Goal: Information Seeking & Learning: Learn about a topic

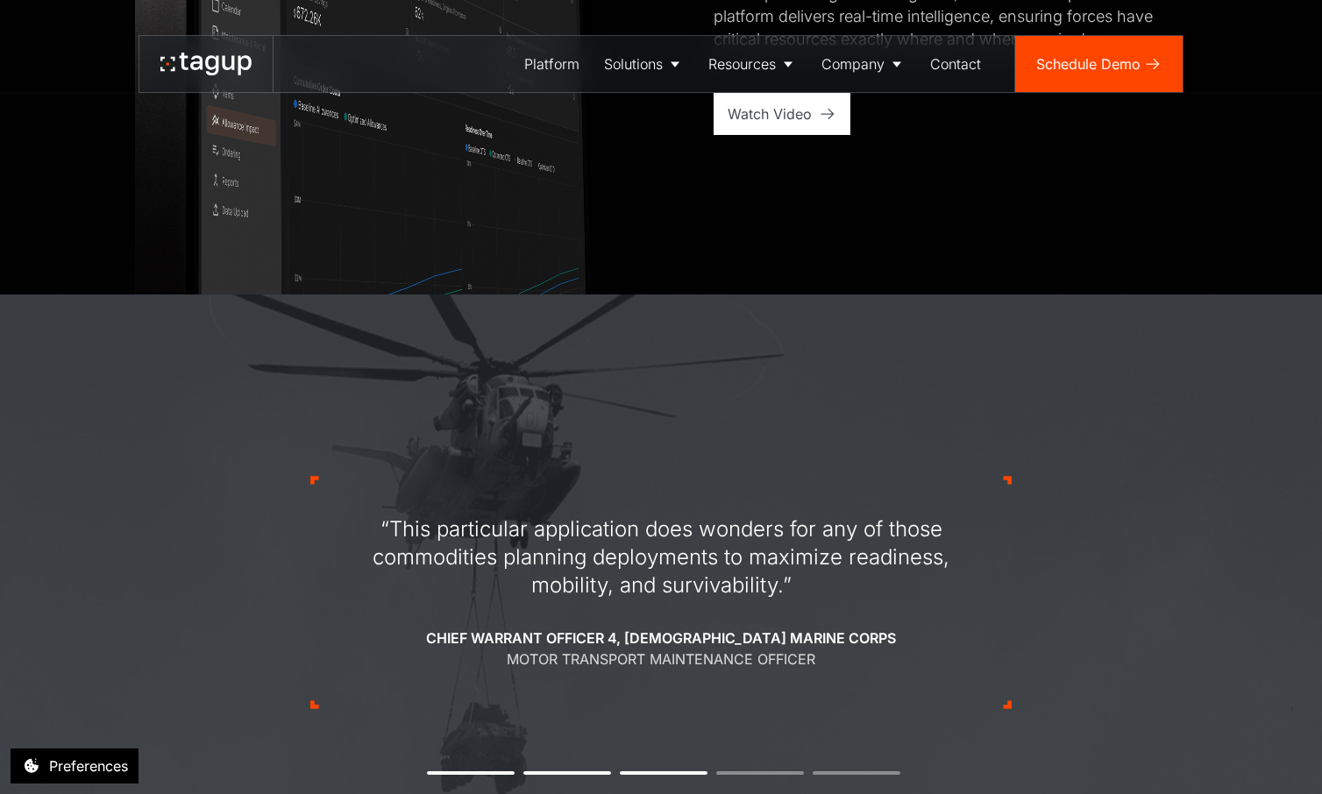
scroll to position [1565, 0]
click at [407, 571] on div "“This particular application does wonders for any of those commodities planning…" at bounding box center [660, 557] width 659 height 84
click at [519, 561] on div "“This particular application does wonders for any of those commodities planning…" at bounding box center [660, 557] width 659 height 84
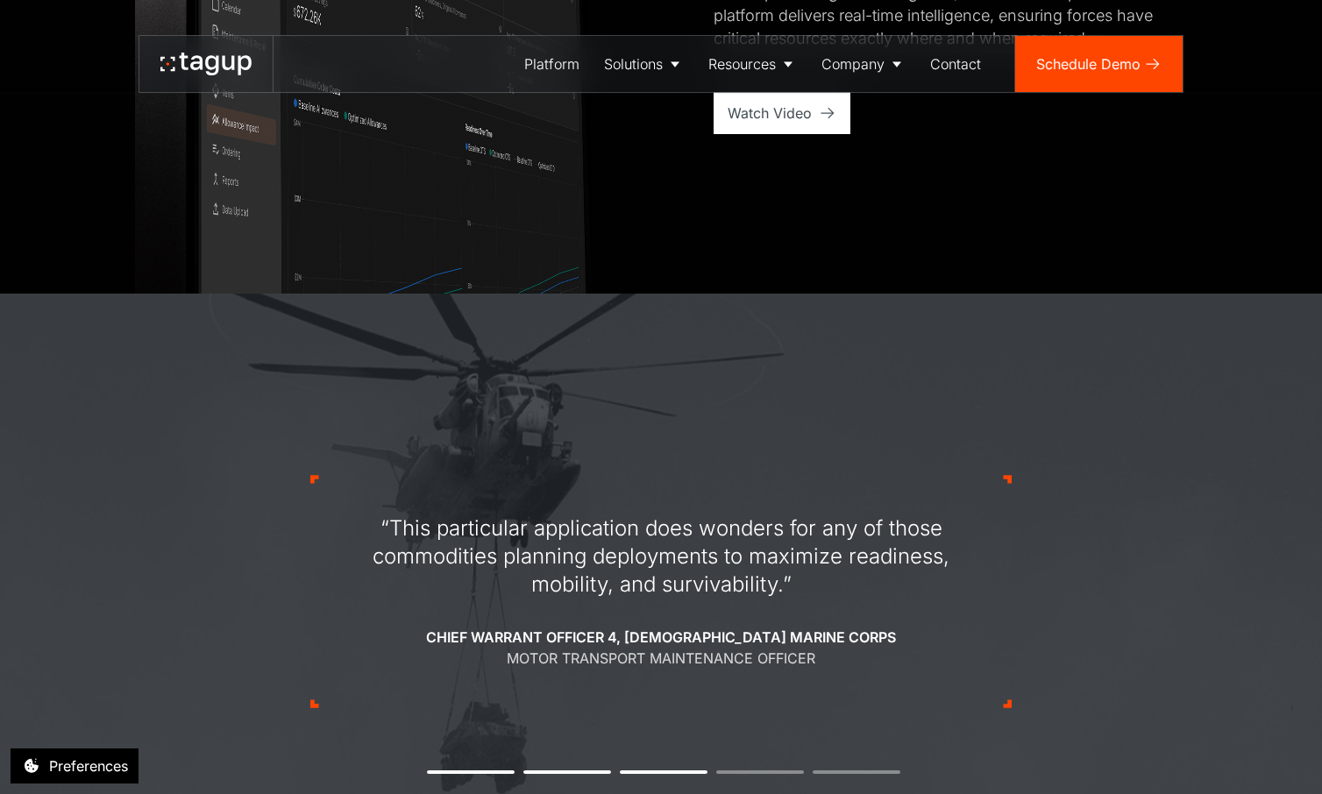
click at [519, 561] on div "“This particular application does wonders for any of those commodities planning…" at bounding box center [660, 557] width 659 height 84
drag, startPoint x: 823, startPoint y: 611, endPoint x: 658, endPoint y: 543, distance: 179.3
click at [658, 543] on div "“This particular application does wonders for any of those commodities planning…" at bounding box center [660, 592] width 659 height 154
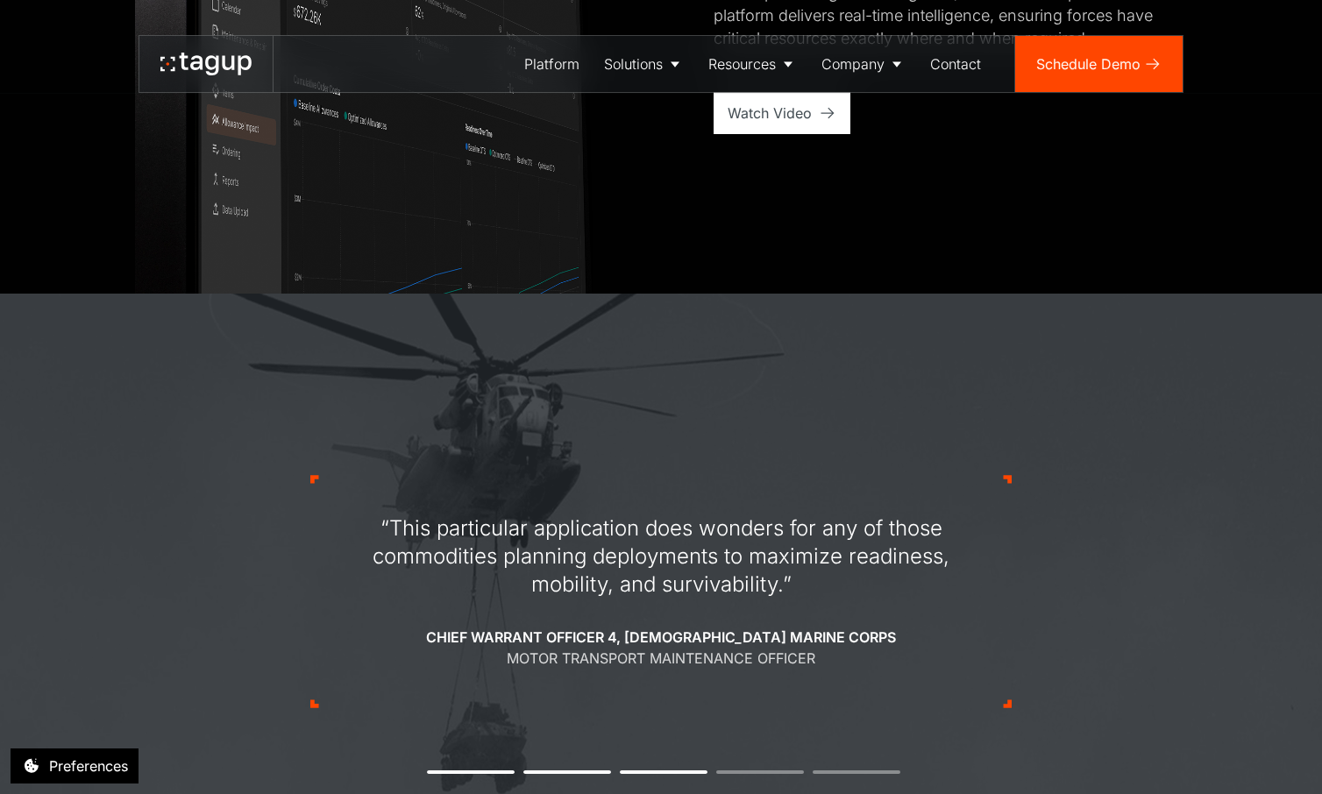
click at [658, 543] on div "“This particular application does wonders for any of those commodities planning…" at bounding box center [660, 557] width 659 height 84
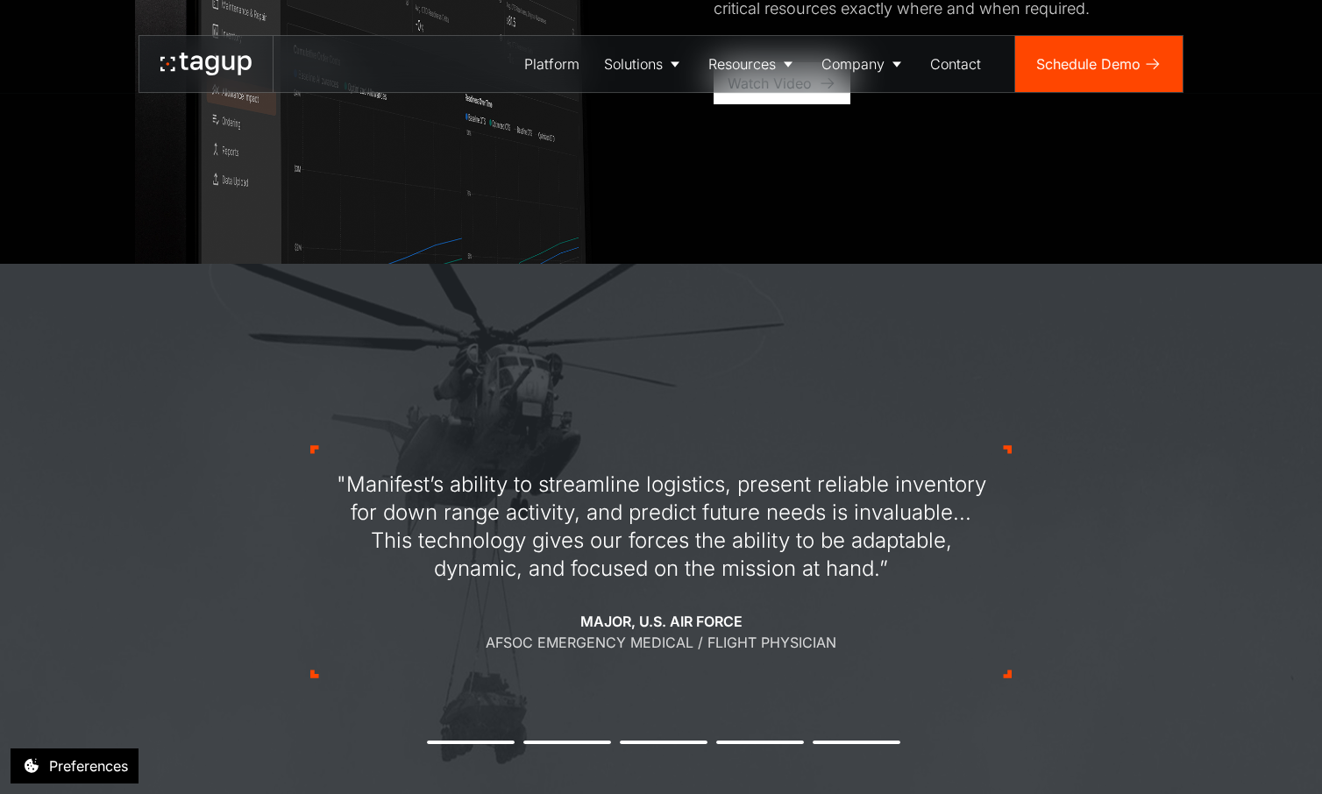
scroll to position [1606, 0]
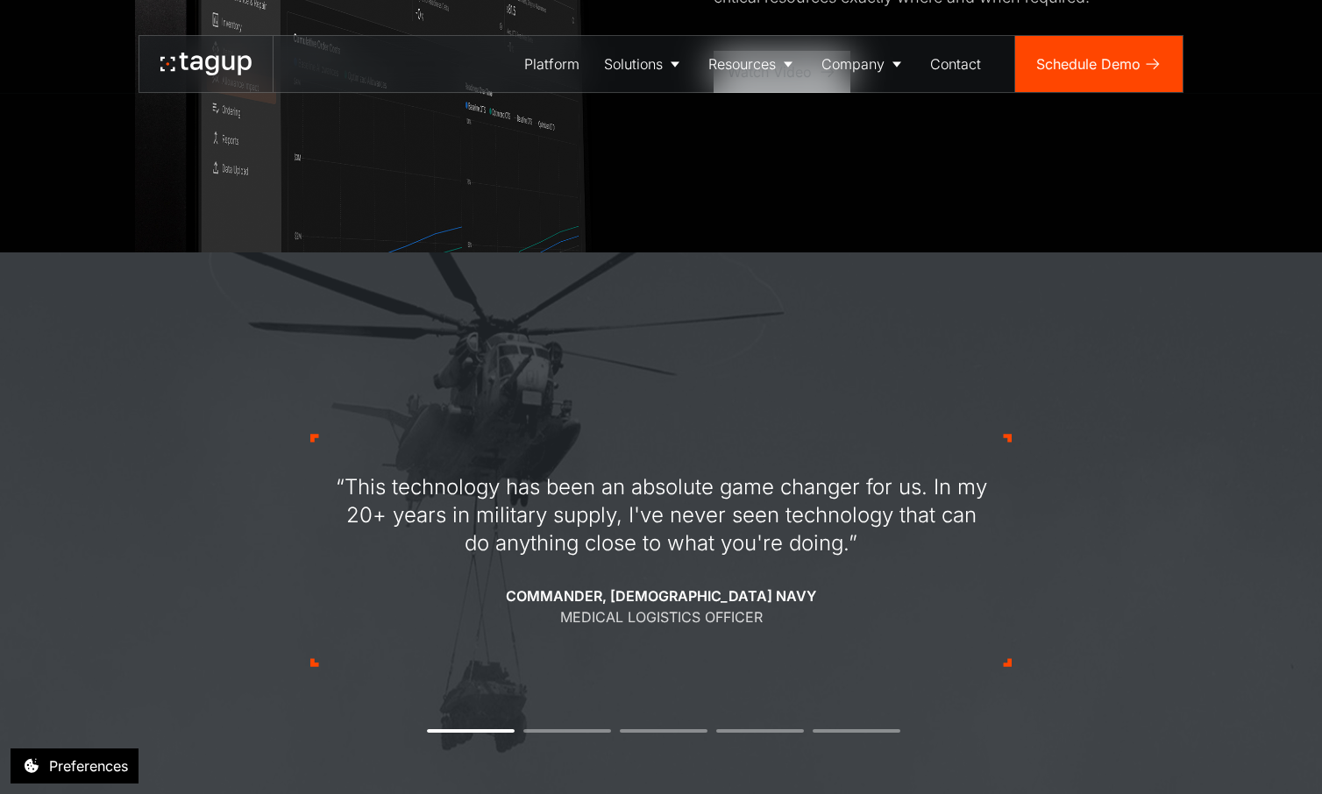
click at [564, 727] on div "“This technology has been an absolute game changer for us. In my 20+ years in m…" at bounding box center [661, 551] width 702 height 400
click at [562, 727] on div "“This technology has been an absolute game changer for us. In my 20+ years in m…" at bounding box center [661, 551] width 702 height 400
click at [555, 731] on li "2" at bounding box center [567, 732] width 88 height 4
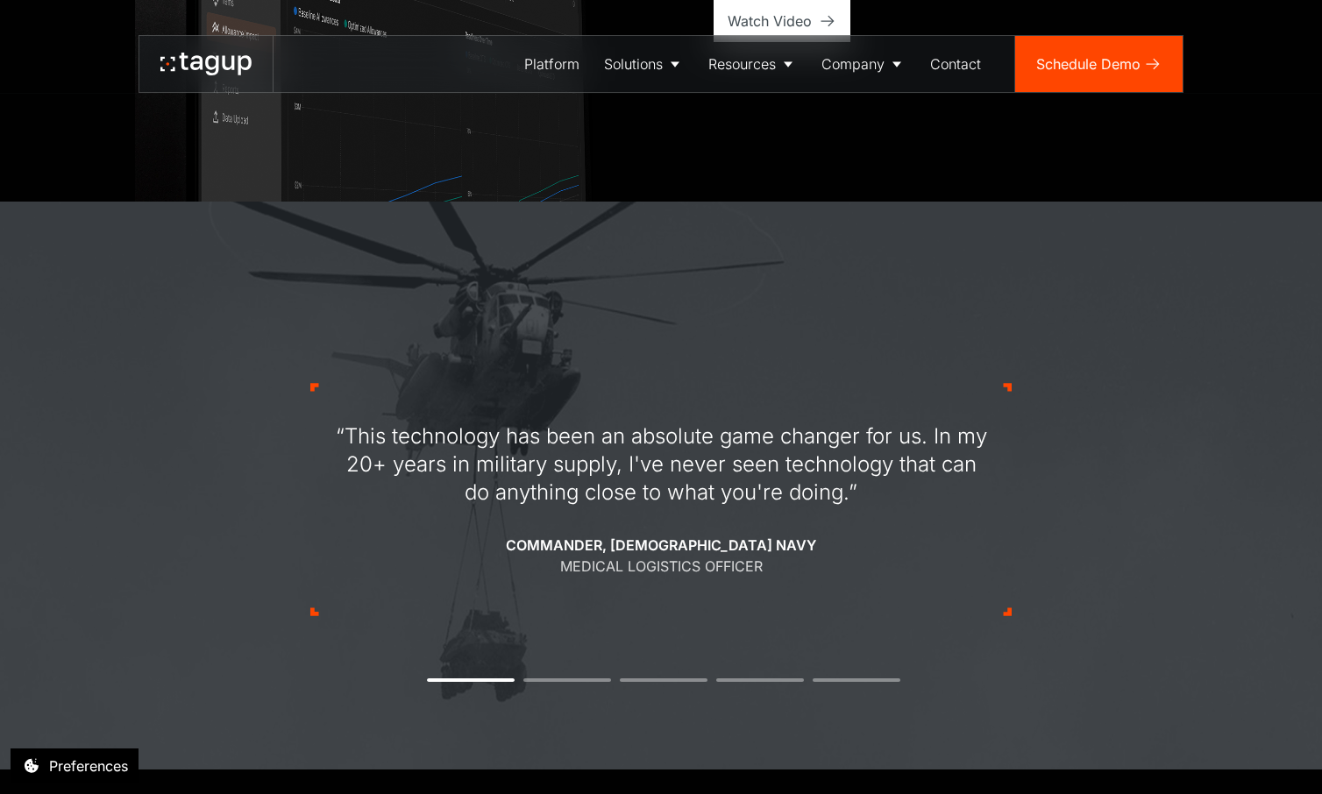
scroll to position [1659, 0]
click at [573, 677] on li "2" at bounding box center [567, 679] width 88 height 4
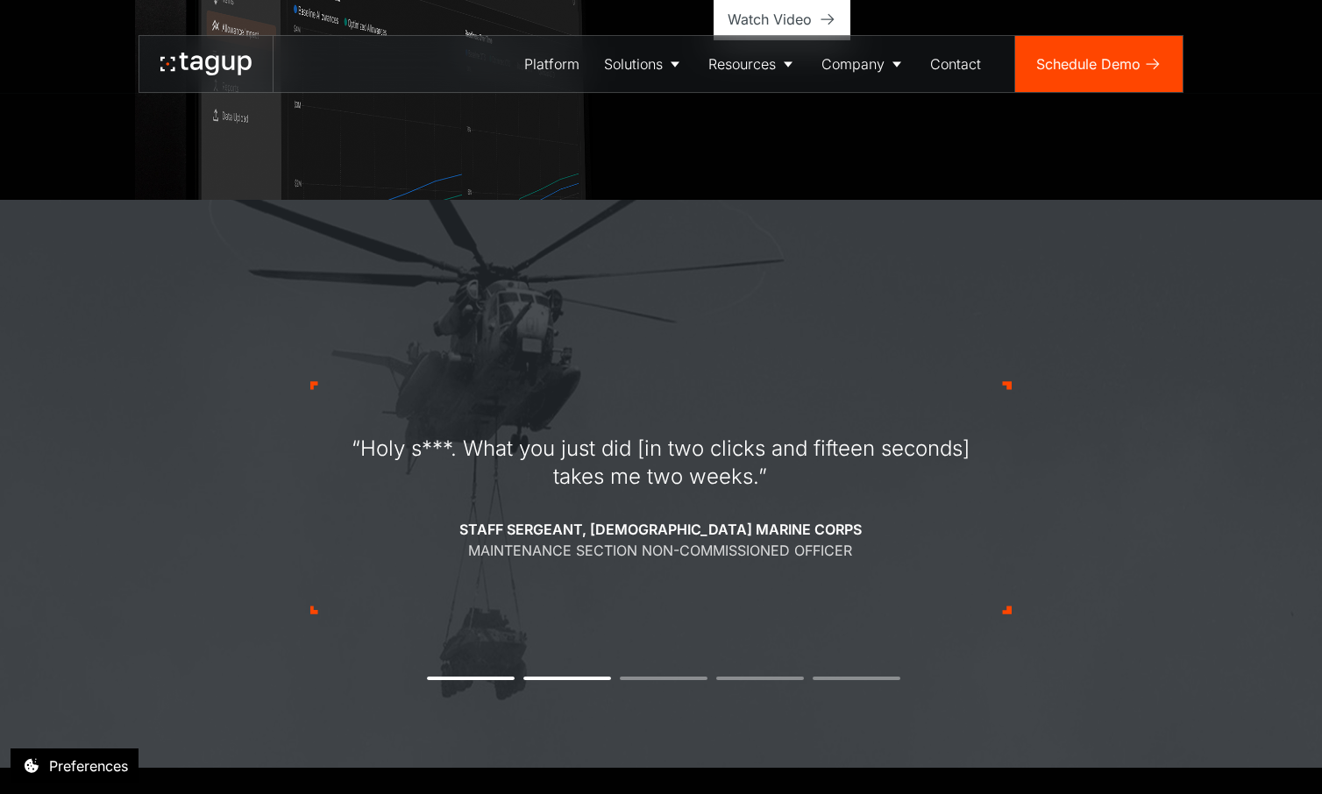
click at [638, 675] on div "“Holy s***. What you just did [in two clicks and fifteen seconds] takes me two …" at bounding box center [661, 498] width 702 height 400
click at [642, 685] on div "“Holy s***. What you just did [in two clicks and fifteen seconds] takes me two …" at bounding box center [661, 498] width 702 height 400
click at [646, 674] on div "“Holy s***. What you just did [in two clicks and fifteen seconds] takes me two …" at bounding box center [661, 498] width 702 height 400
click at [646, 679] on li "3" at bounding box center [664, 679] width 88 height 4
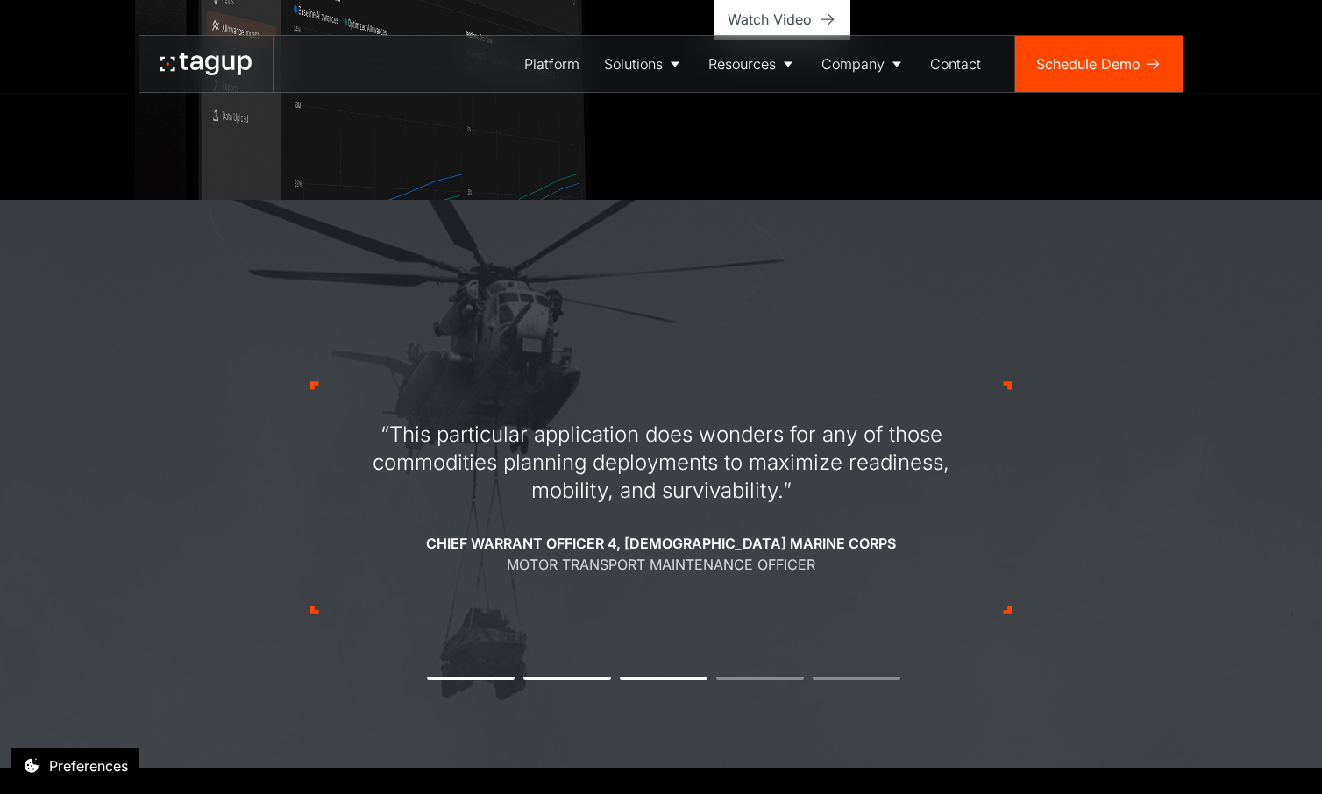
click at [761, 675] on div "“This particular application does wonders for any of those commodities planning…" at bounding box center [661, 498] width 702 height 400
click at [759, 682] on div "“This particular application does wonders for any of those commodities planning…" at bounding box center [661, 498] width 702 height 400
click at [768, 680] on div "“This particular application does wonders for any of those commodities planning…" at bounding box center [661, 498] width 702 height 400
click at [783, 680] on li "4" at bounding box center [760, 679] width 88 height 4
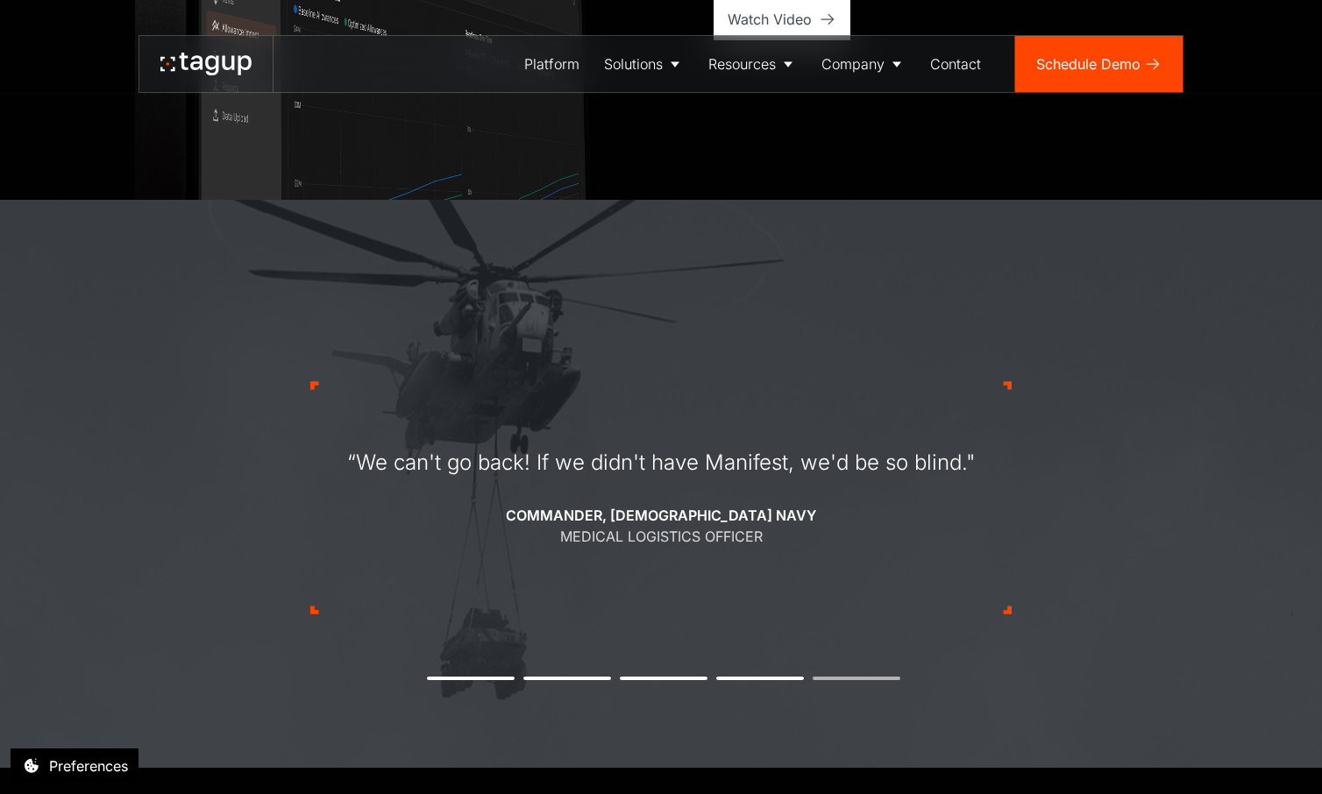
click at [823, 679] on li "5" at bounding box center [857, 679] width 88 height 4
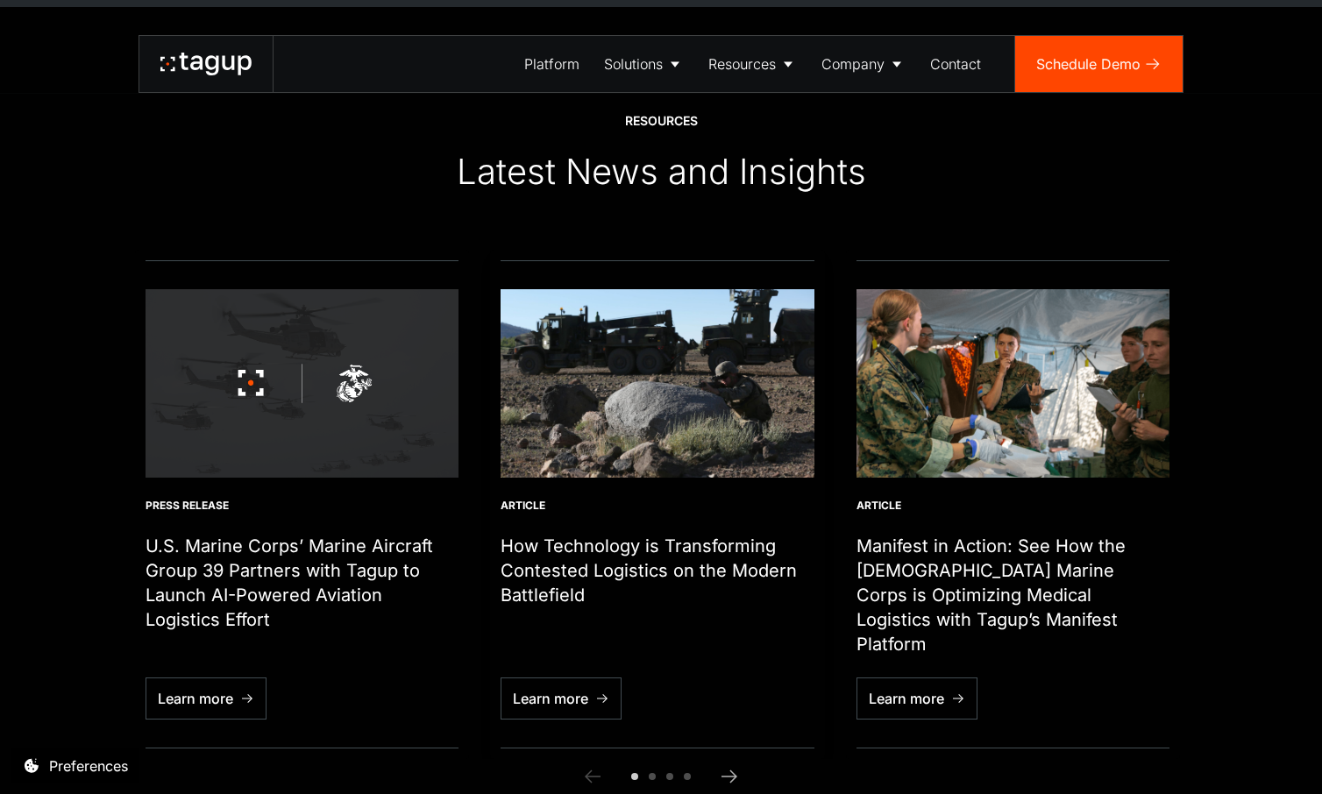
scroll to position [5748, 0]
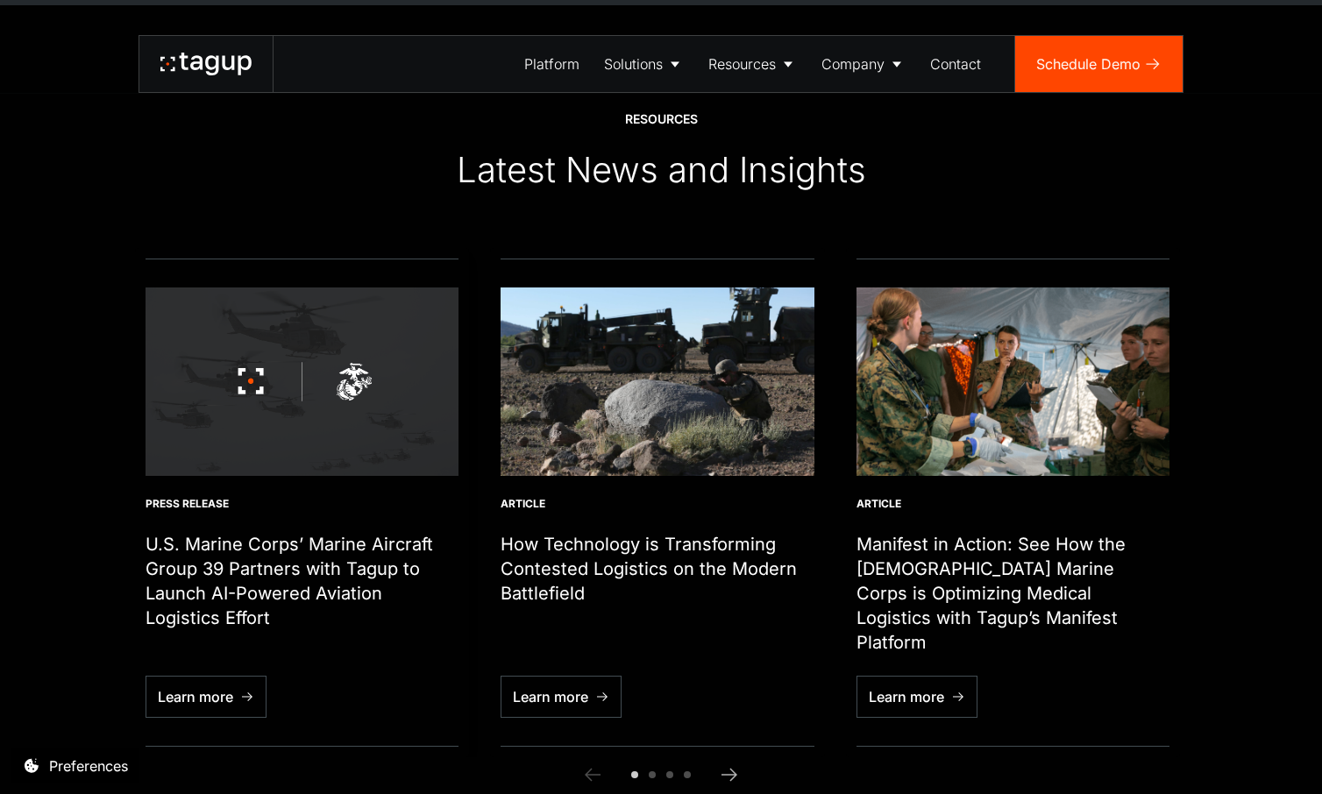
click at [303, 581] on h1 "U.S. Marine Corps’ Marine Aircraft Group 39 Partners with Tagup to Launch AI-Po…" at bounding box center [302, 581] width 313 height 98
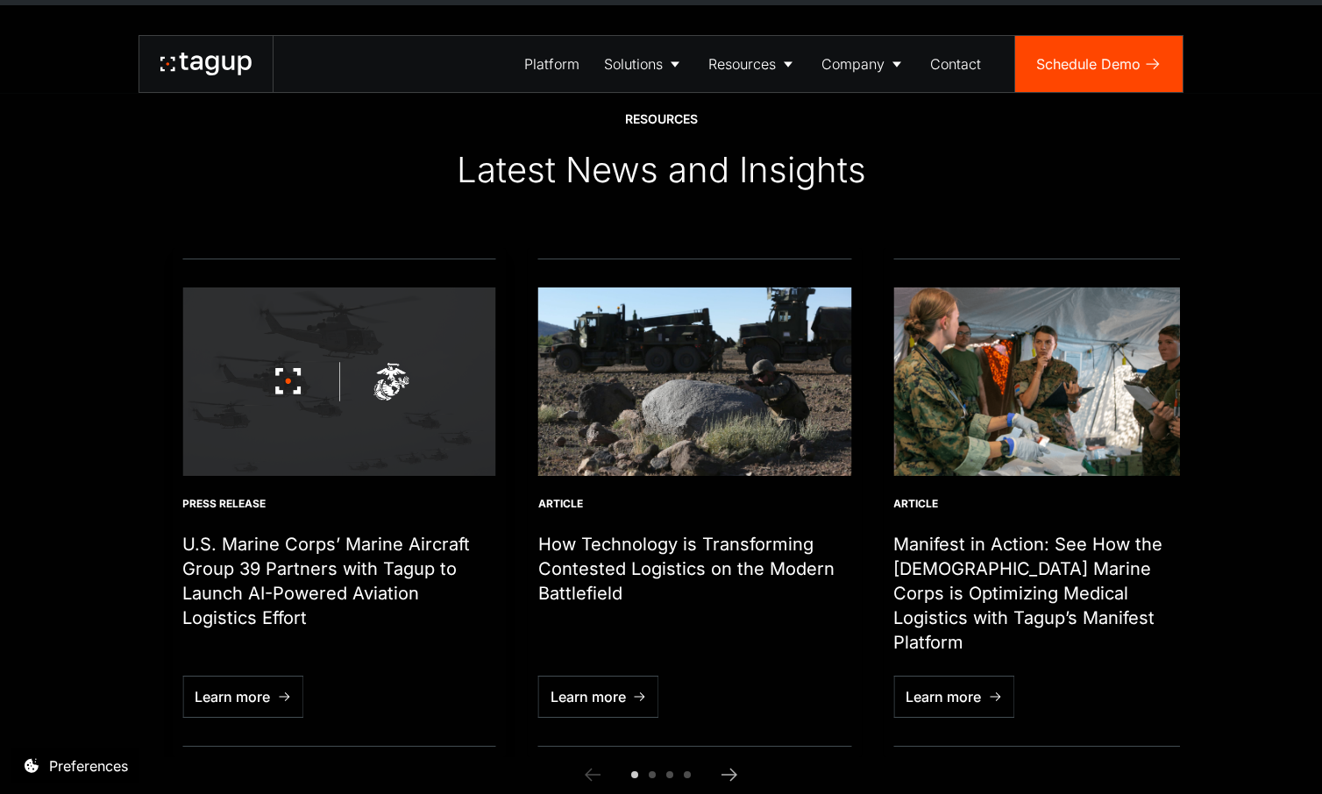
click at [323, 592] on h1 "U.S. Marine Corps’ Marine Aircraft Group 39 Partners with Tagup to Launch AI-Po…" at bounding box center [338, 581] width 313 height 98
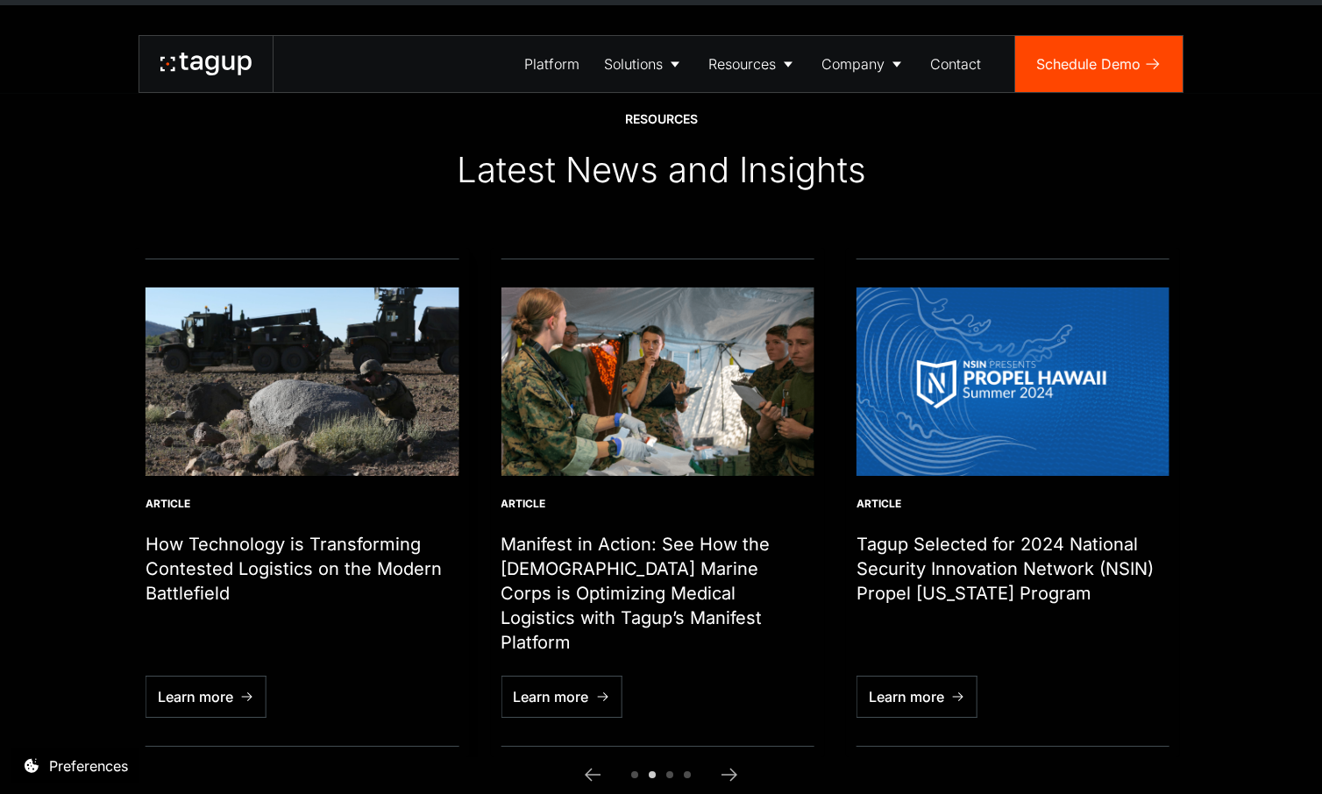
click at [340, 441] on img "2 / 6" at bounding box center [302, 382] width 313 height 188
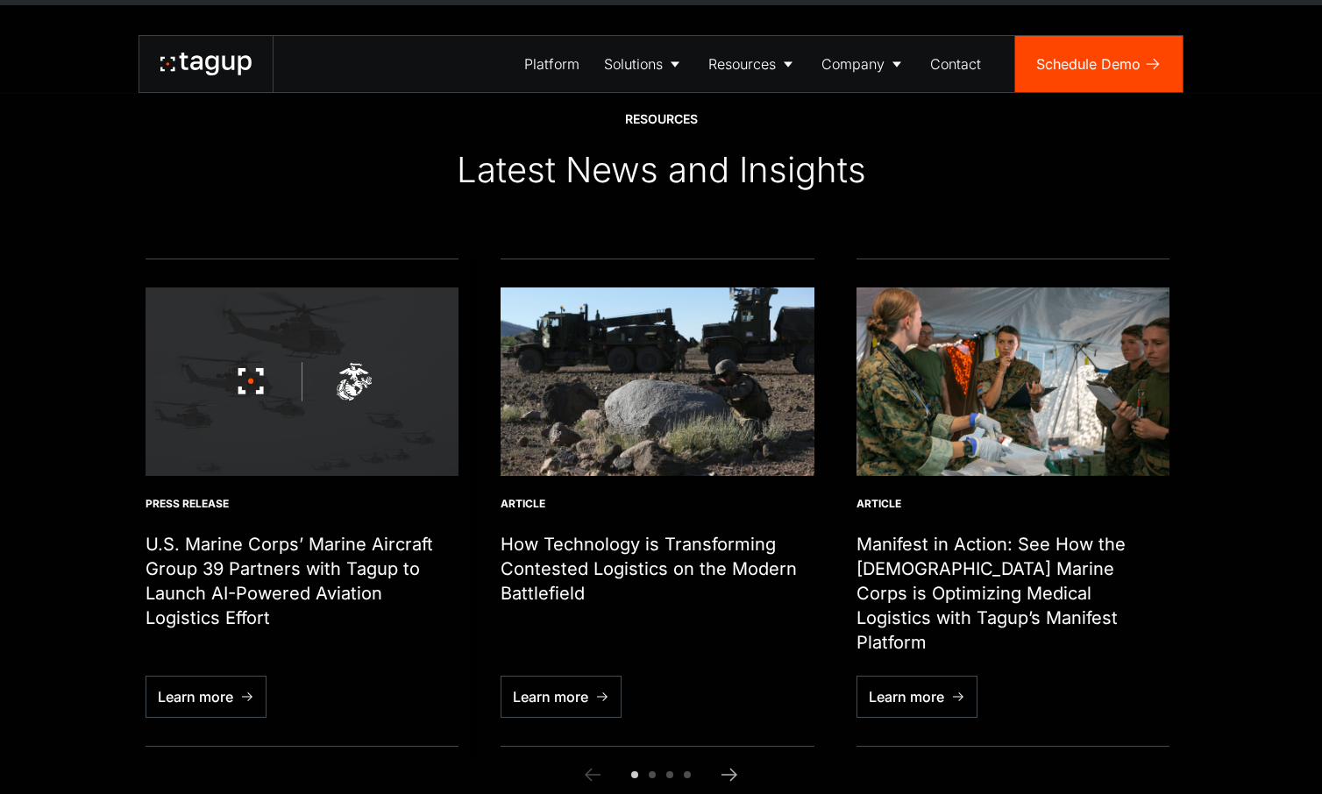
scroll to position [5748, 0]
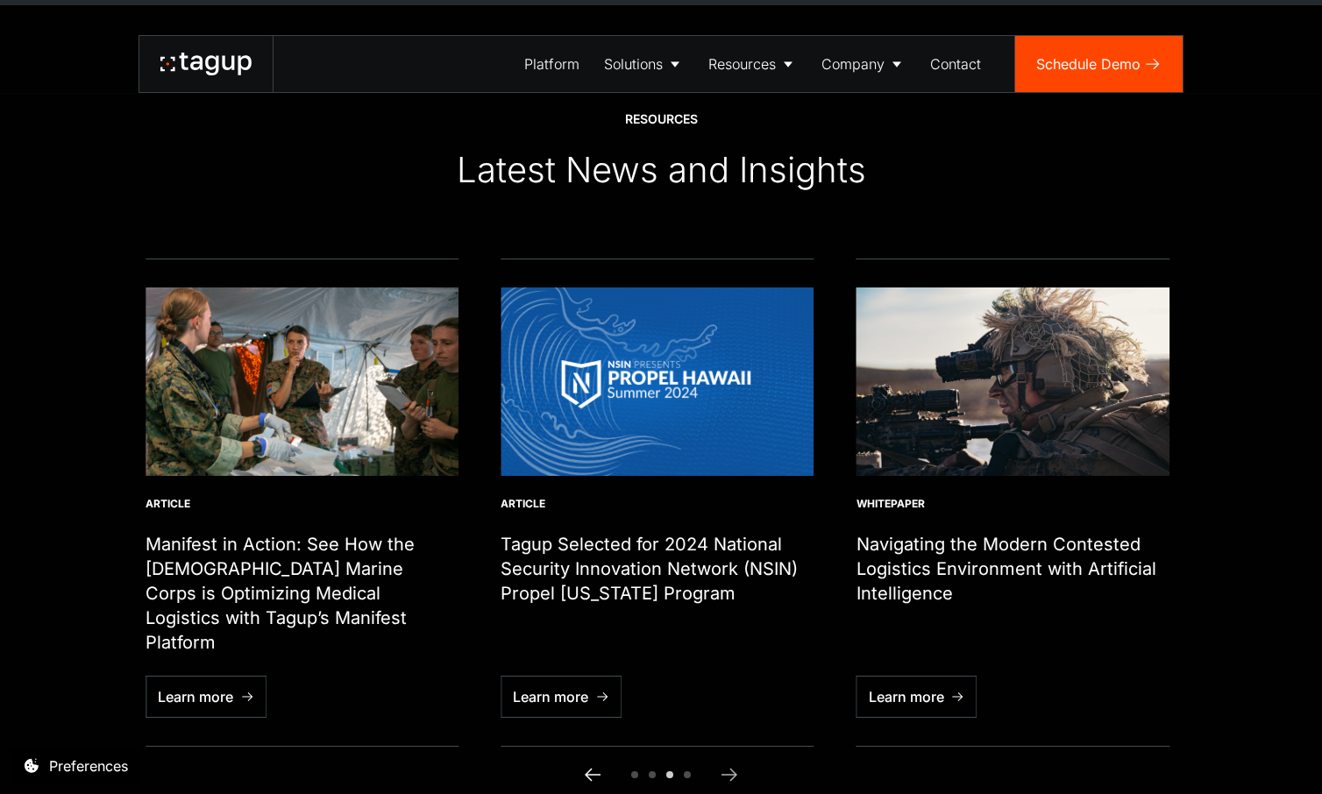
click at [588, 765] on icon "Previous slide" at bounding box center [592, 775] width 21 height 21
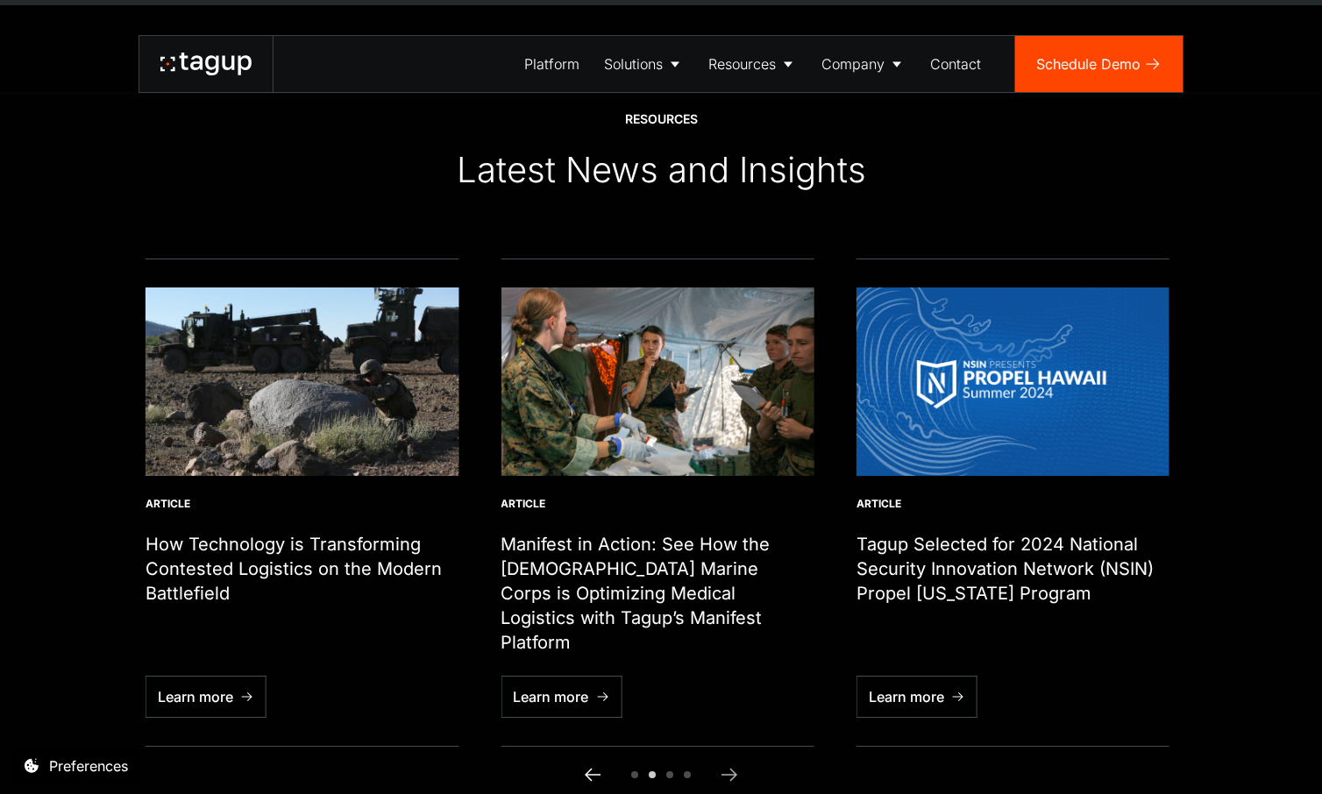
click at [588, 765] on icon "Previous slide" at bounding box center [592, 775] width 21 height 21
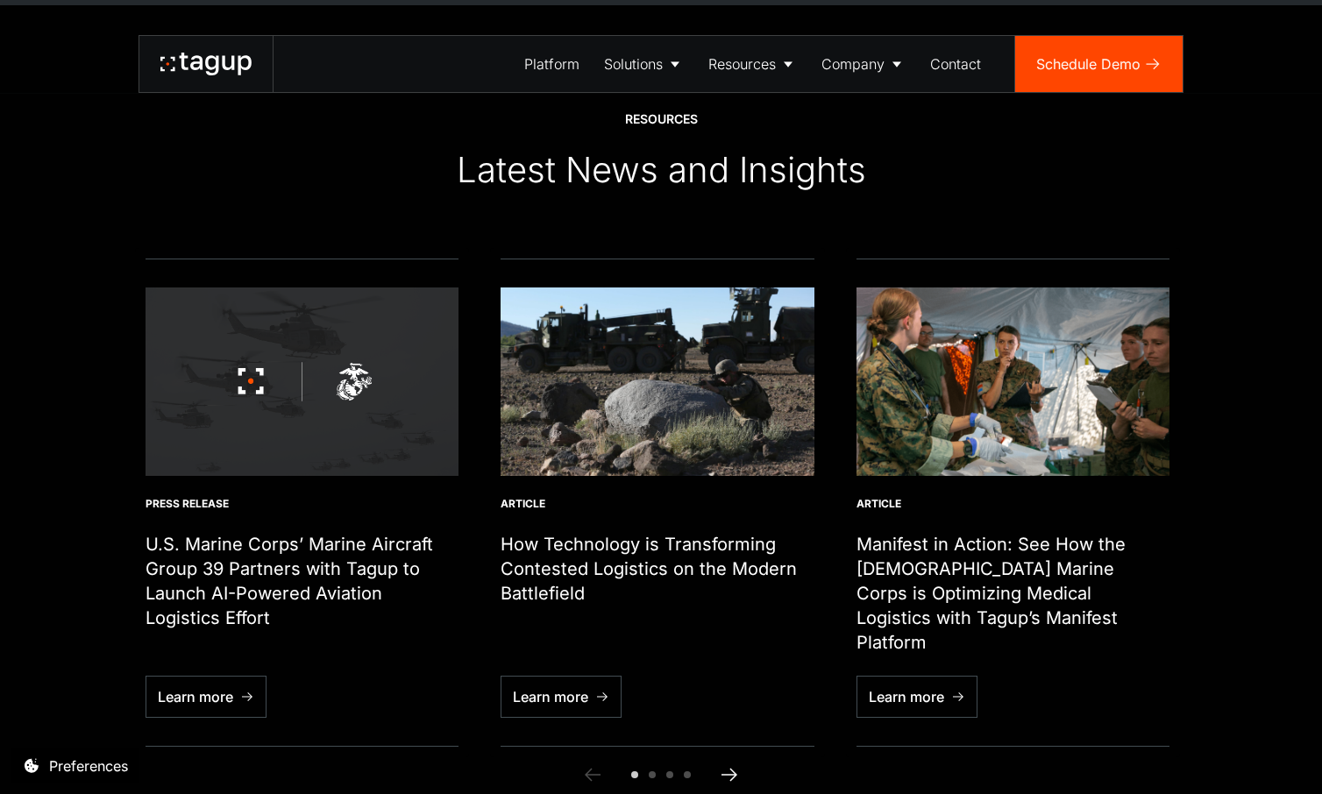
click at [728, 765] on icon "Next slide" at bounding box center [729, 775] width 21 height 21
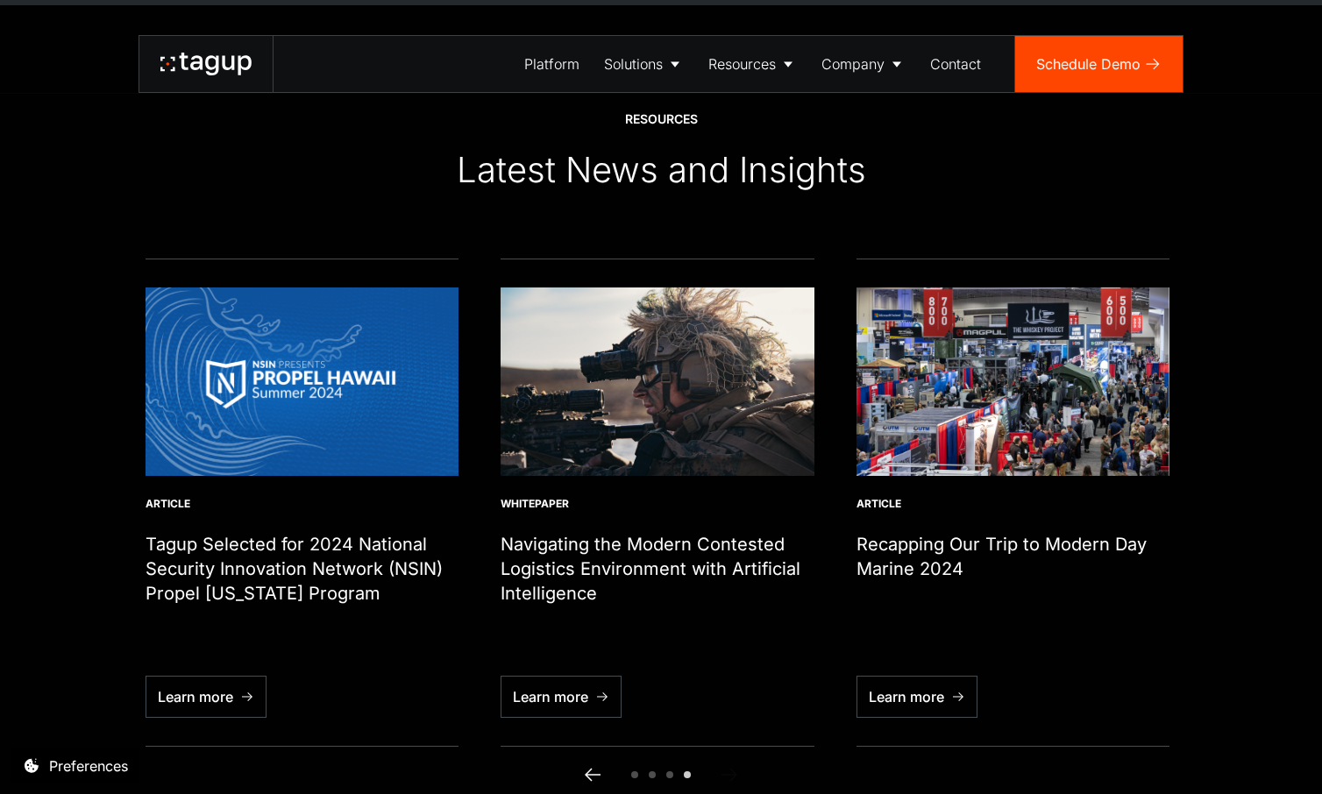
click at [588, 765] on icon "Previous slide" at bounding box center [592, 775] width 21 height 21
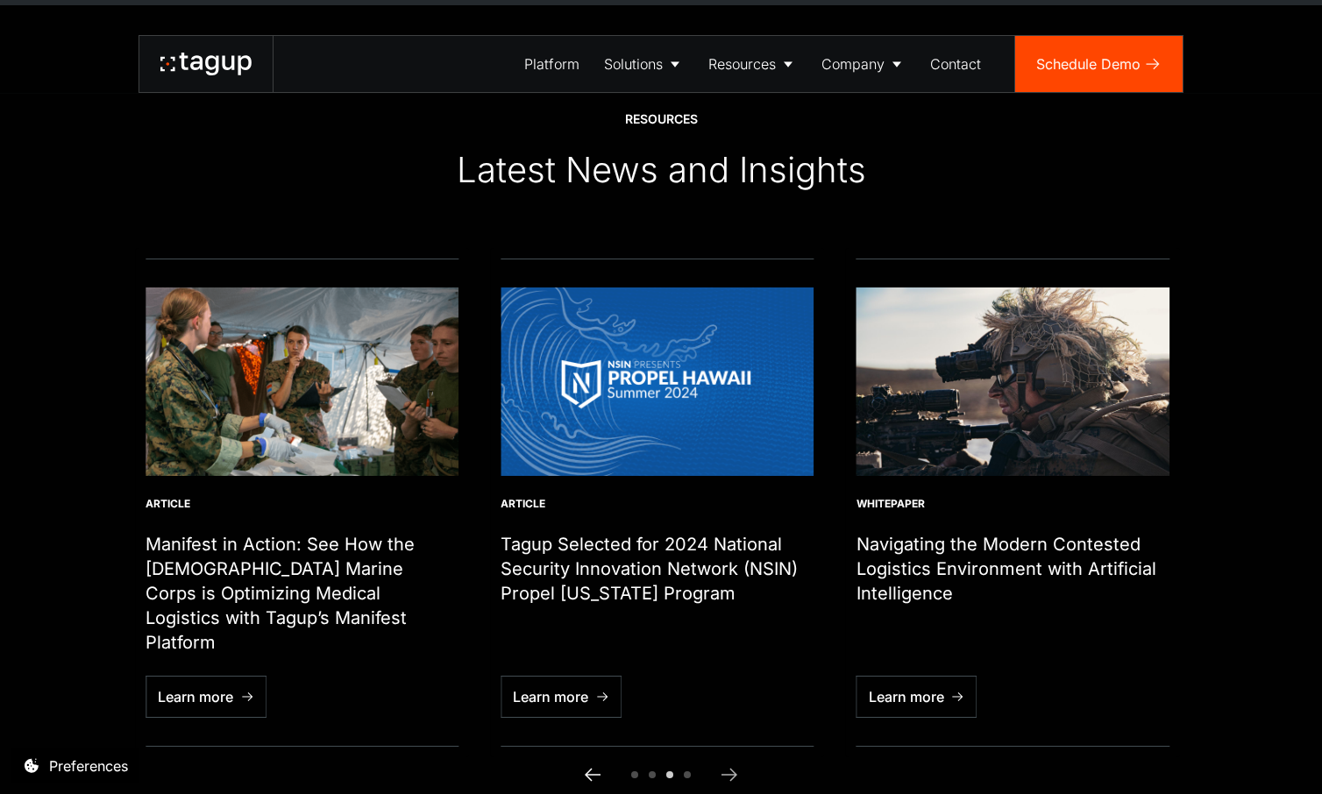
click at [588, 765] on icon "Previous slide" at bounding box center [592, 775] width 21 height 21
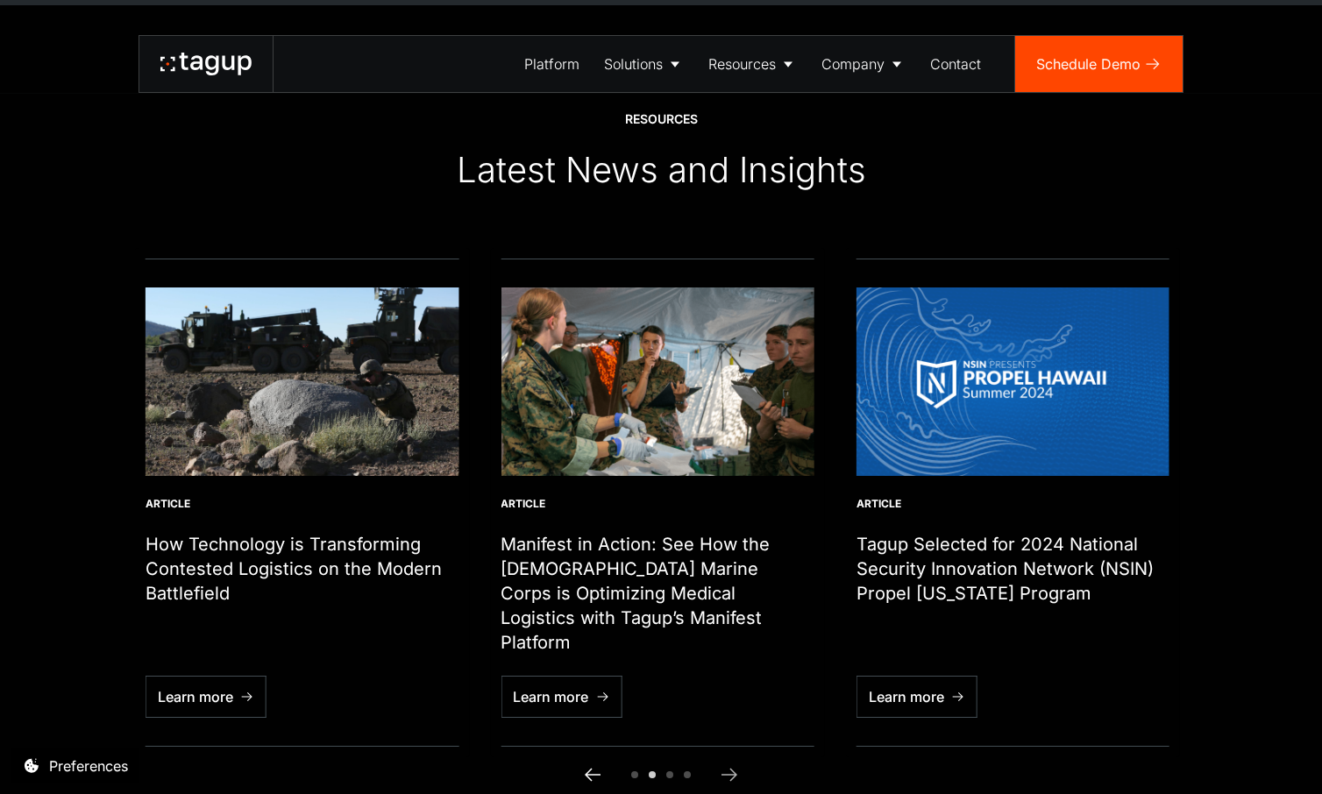
click at [588, 765] on icon "Previous slide" at bounding box center [592, 775] width 21 height 21
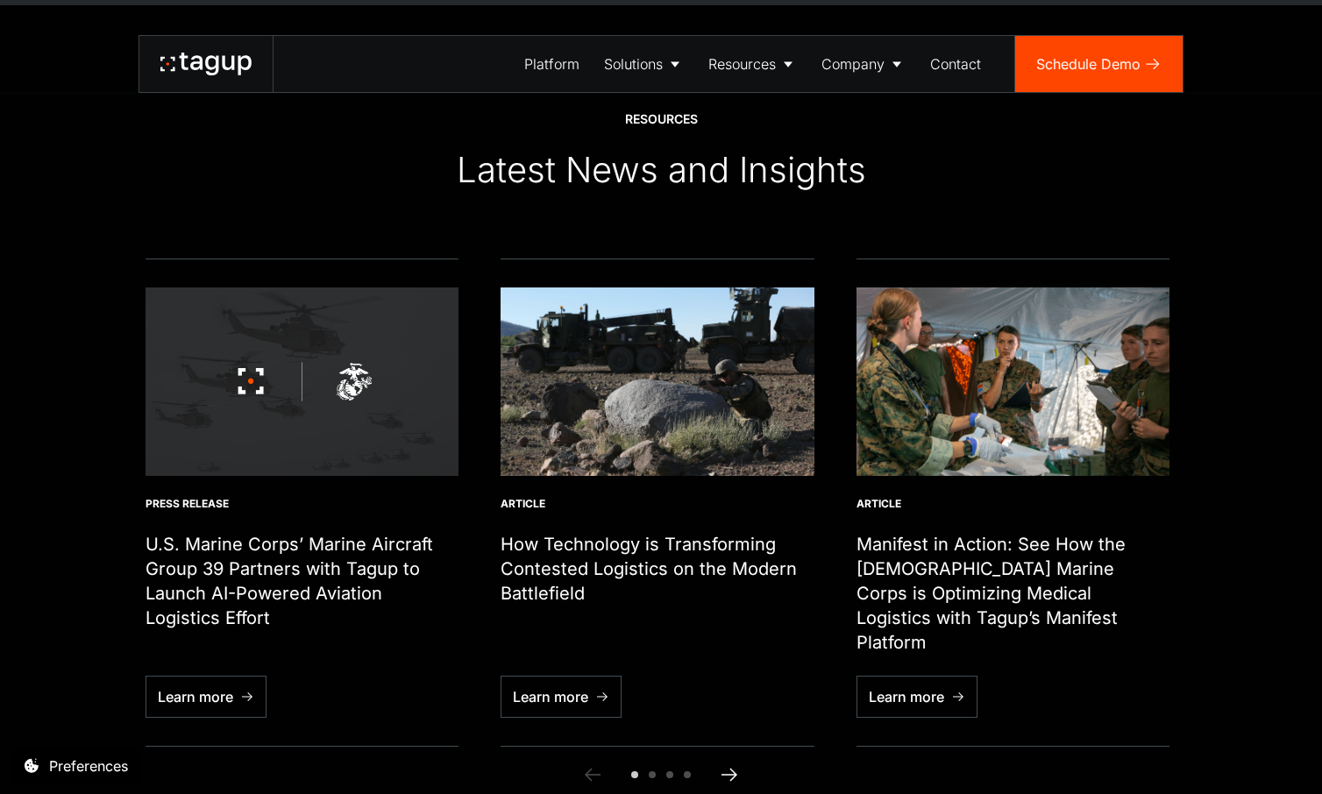
click at [734, 769] on icon "Next slide" at bounding box center [730, 775] width 16 height 13
